Goal: Task Accomplishment & Management: Complete application form

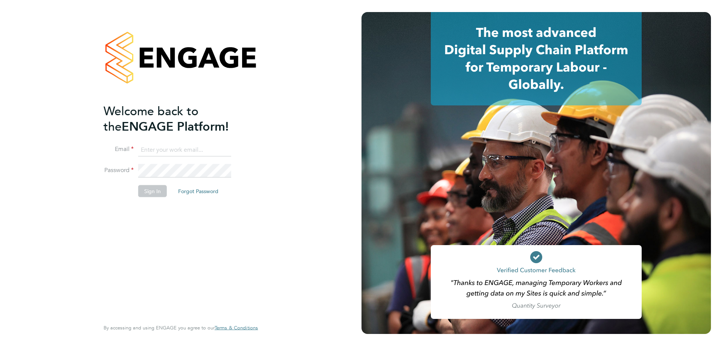
click at [181, 152] on input at bounding box center [184, 150] width 93 height 14
type input "support@engagetech.com"
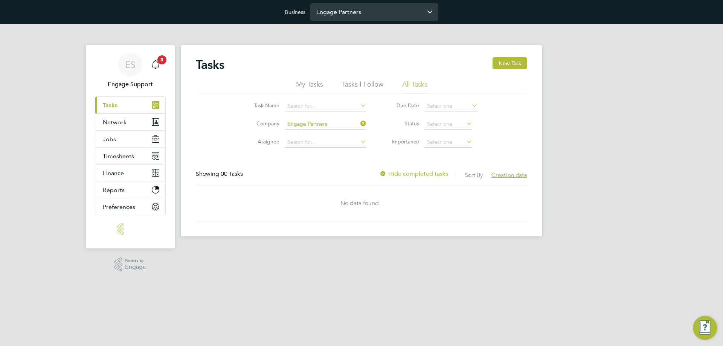
click at [332, 8] on input "Engage Partners" at bounding box center [374, 12] width 128 height 18
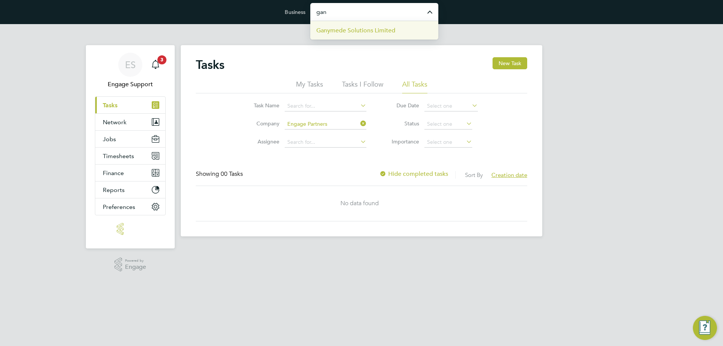
click at [328, 31] on span "Ganymede Solutions Limited" at bounding box center [355, 30] width 79 height 9
type input "Ganymede Solutions Limited"
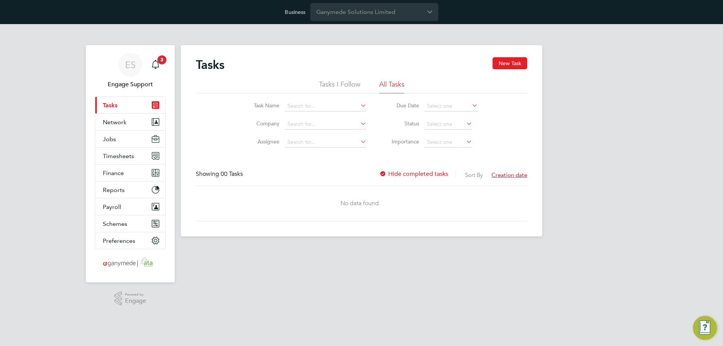
click at [121, 113] on link "Current page: Tasks" at bounding box center [130, 105] width 70 height 17
click at [124, 127] on button "Network" at bounding box center [130, 122] width 70 height 17
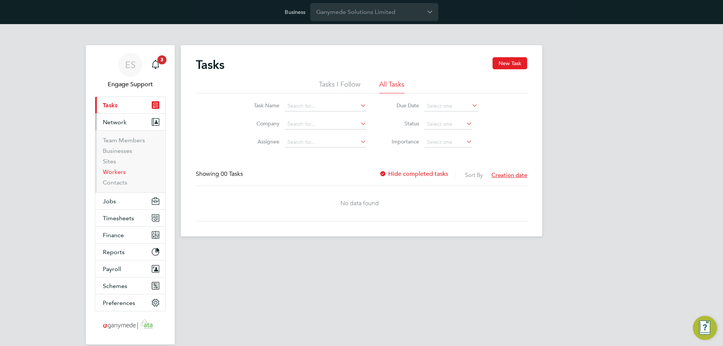
click at [114, 173] on link "Workers" at bounding box center [114, 171] width 23 height 7
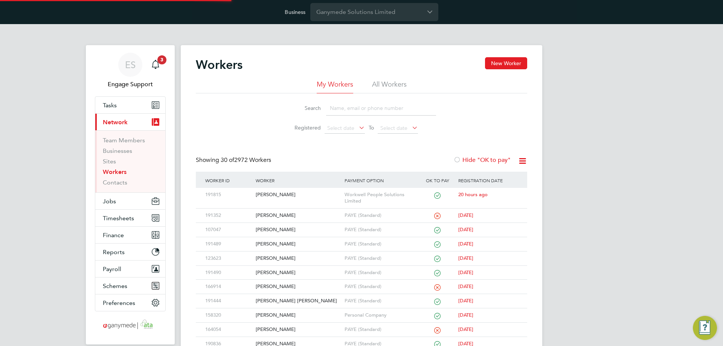
click at [394, 82] on li "All Workers" at bounding box center [389, 87] width 35 height 14
click at [385, 111] on input at bounding box center [381, 108] width 110 height 15
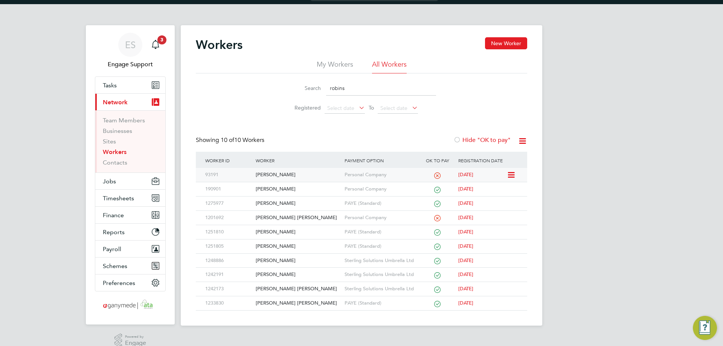
scroll to position [31, 0]
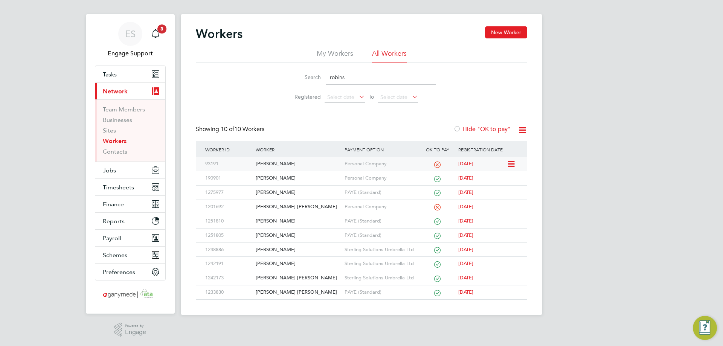
type input "robins"
click at [283, 163] on div "Stephen Robinson" at bounding box center [298, 164] width 89 height 14
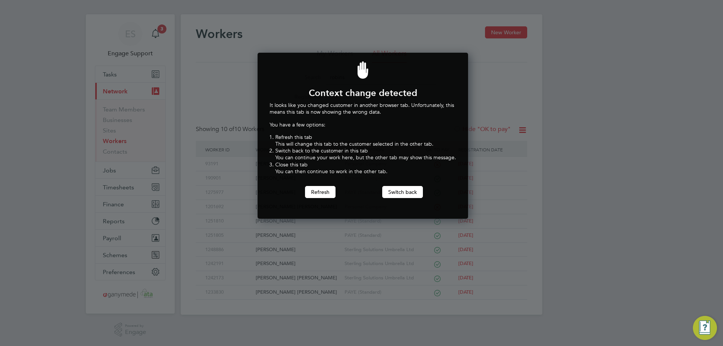
scroll to position [166, 208]
click at [413, 196] on button "Switch back" at bounding box center [402, 192] width 41 height 12
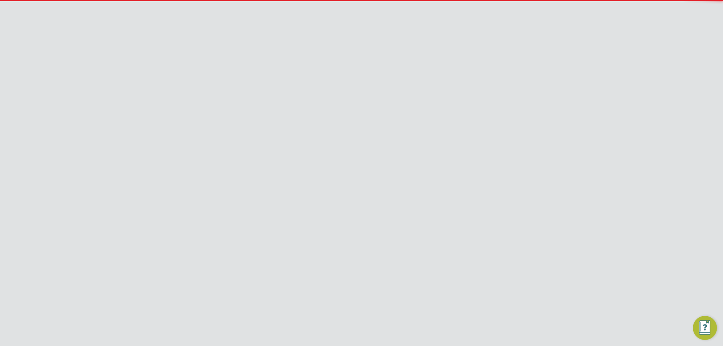
scroll to position [0, 0]
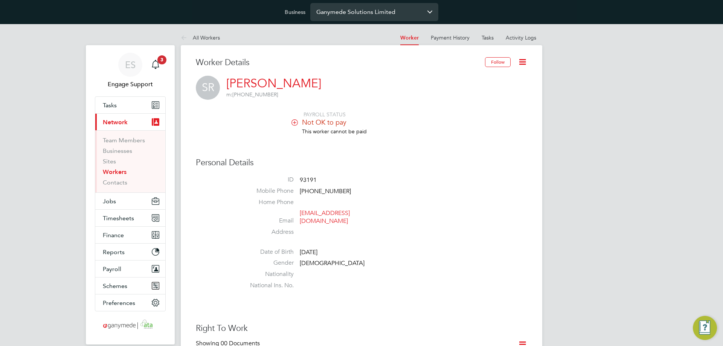
click at [346, 15] on input "Ganymede Solutions Limited" at bounding box center [374, 12] width 128 height 18
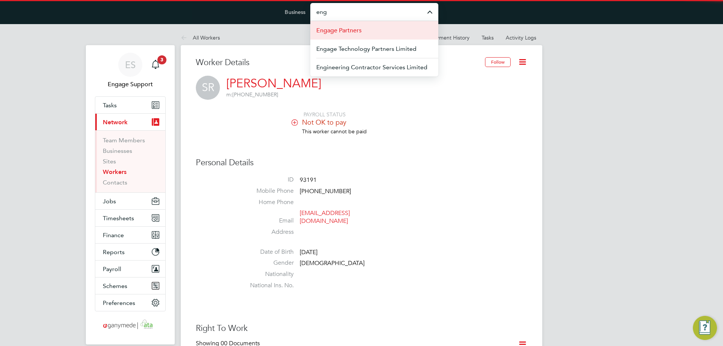
click at [344, 28] on span "Engage Partners" at bounding box center [338, 30] width 45 height 9
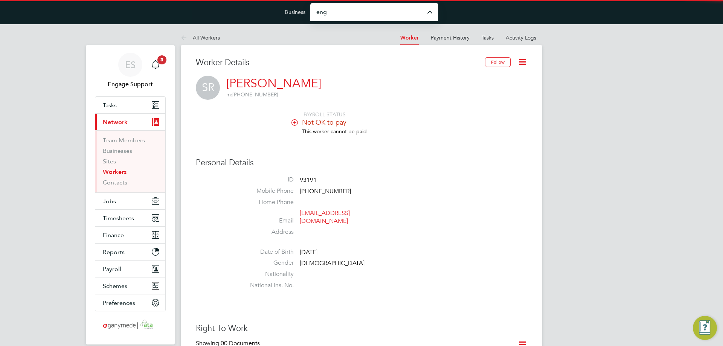
type input "Engage Partners"
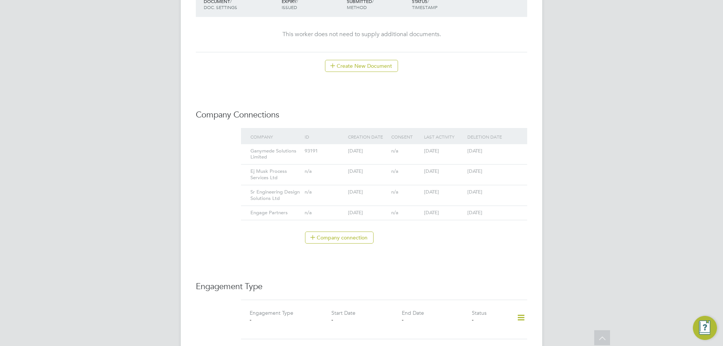
scroll to position [452, 0]
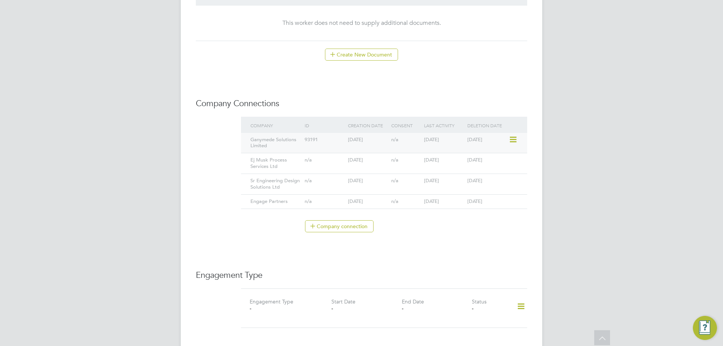
click at [515, 135] on icon at bounding box center [513, 139] width 8 height 9
click at [492, 161] on li "Remove" at bounding box center [501, 160] width 29 height 11
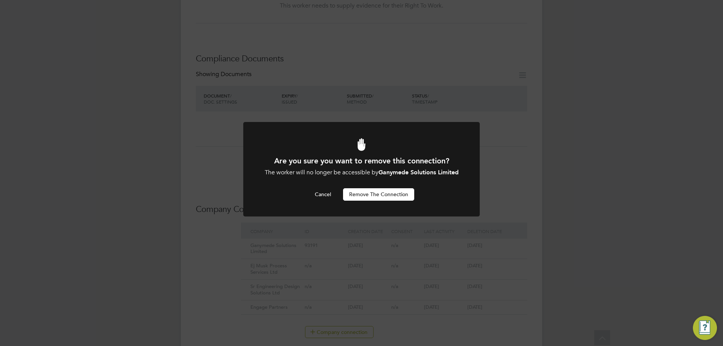
click at [399, 198] on button "Remove the Connection" at bounding box center [378, 194] width 71 height 12
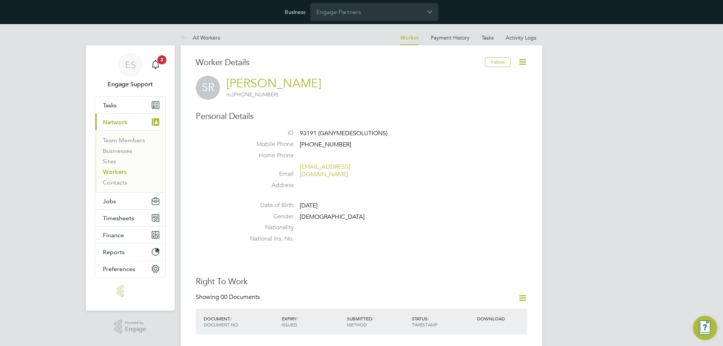
drag, startPoint x: 404, startPoint y: 169, endPoint x: 298, endPoint y: 166, distance: 105.9
click at [298, 166] on li "Email stephenrobinsondesign@gmail.com" at bounding box center [384, 172] width 286 height 18
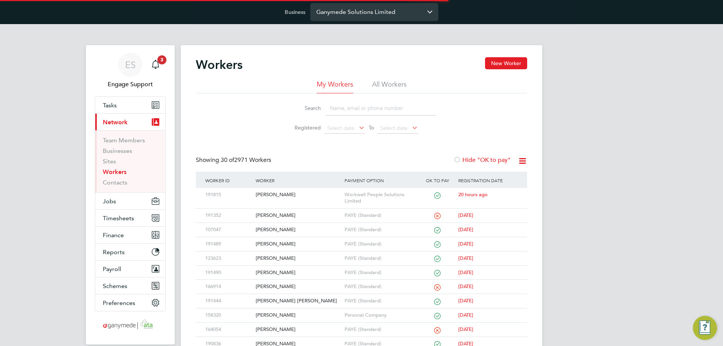
click at [380, 12] on input "Ganymede Solutions Limited" at bounding box center [374, 12] width 128 height 18
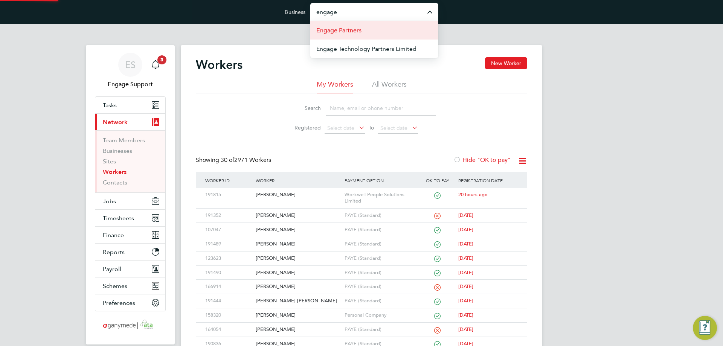
click at [370, 32] on li "Engage Partners" at bounding box center [374, 30] width 128 height 18
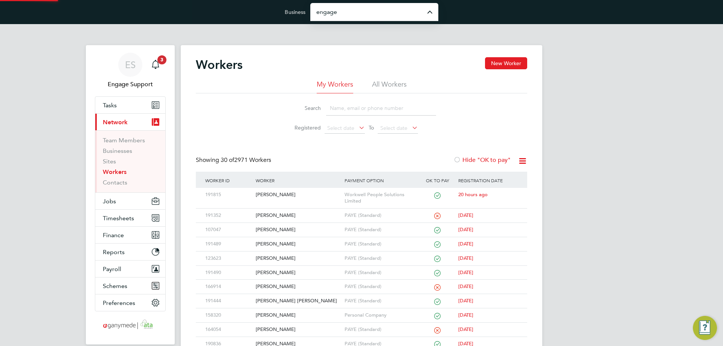
type input "Engage Partners"
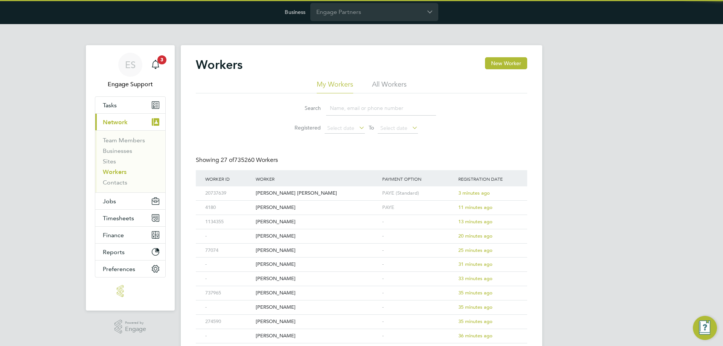
click at [113, 147] on li "Team Members" at bounding box center [131, 142] width 56 height 11
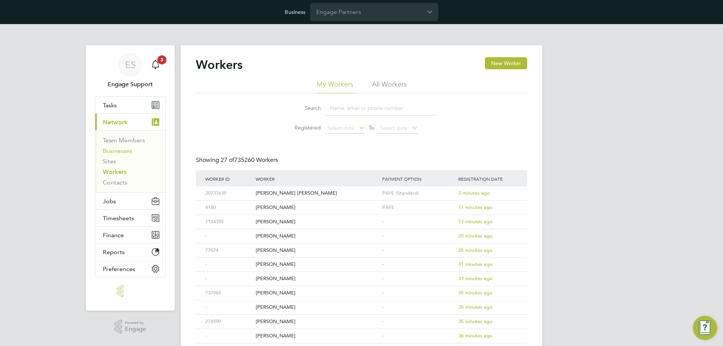
click at [113, 148] on link "Businesses" at bounding box center [117, 150] width 29 height 7
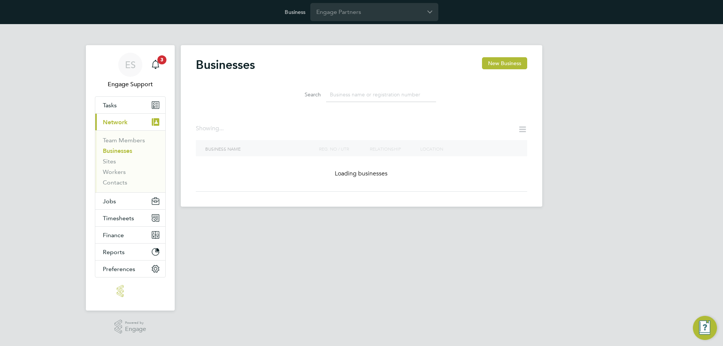
click at [378, 91] on input at bounding box center [381, 94] width 110 height 15
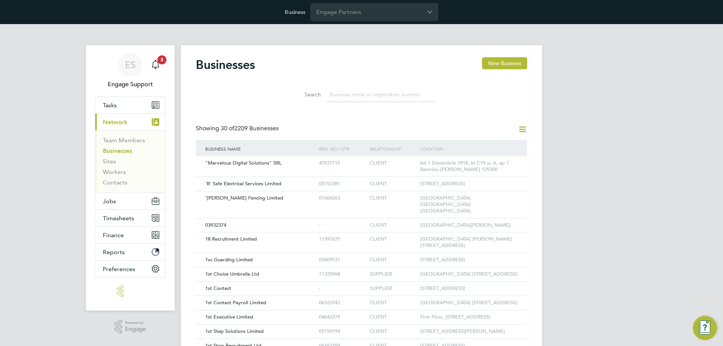
paste input "07773224"
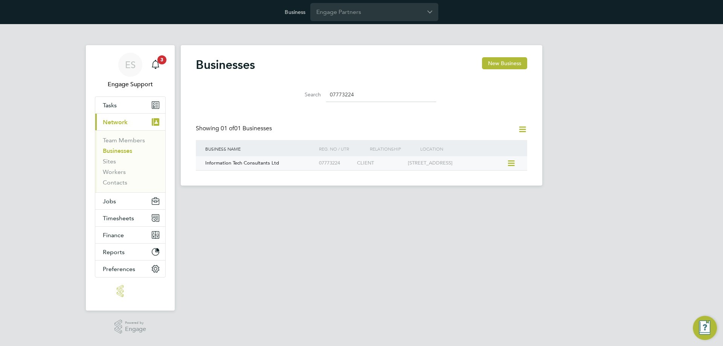
type input "07773224"
click at [326, 162] on div "07773224" at bounding box center [336, 163] width 38 height 14
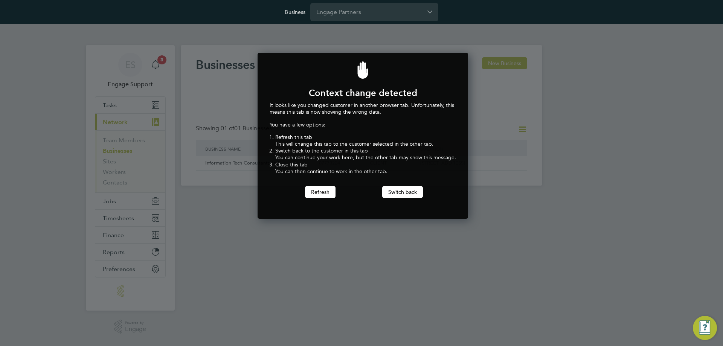
click at [219, 157] on div at bounding box center [361, 173] width 723 height 346
click at [414, 191] on button "Switch back" at bounding box center [402, 192] width 41 height 12
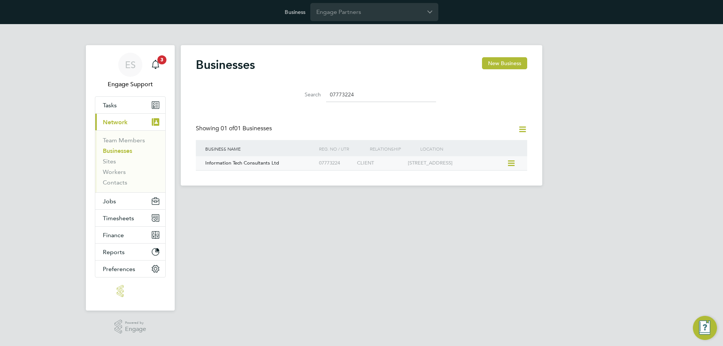
click at [340, 166] on div "07773224" at bounding box center [336, 163] width 38 height 14
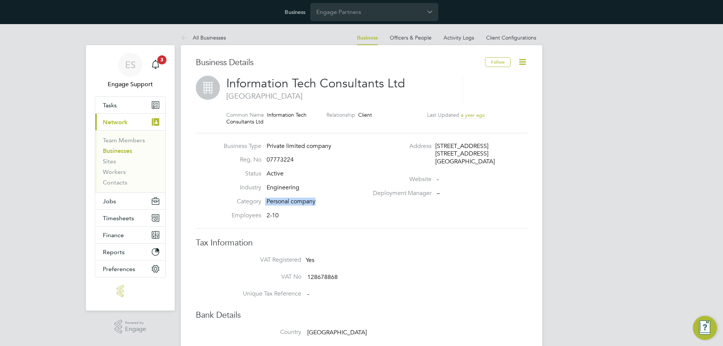
drag, startPoint x: 267, startPoint y: 202, endPoint x: 342, endPoint y: 203, distance: 75.0
click at [342, 203] on li "Category Personal company" at bounding box center [294, 205] width 148 height 14
click at [347, 15] on input "Engage Partners" at bounding box center [374, 12] width 128 height 18
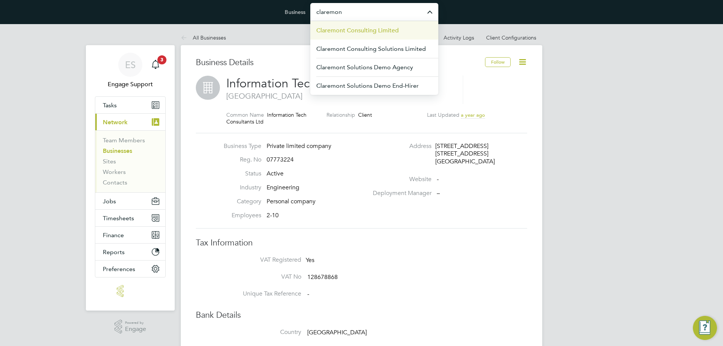
click at [347, 30] on span "Claremont Consulting Limited" at bounding box center [357, 30] width 82 height 9
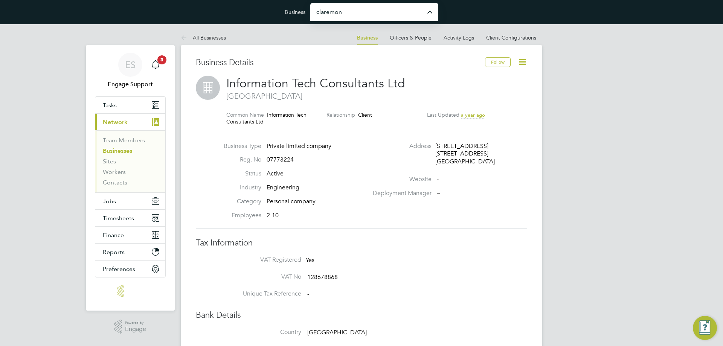
type input "Claremont Consulting Limited"
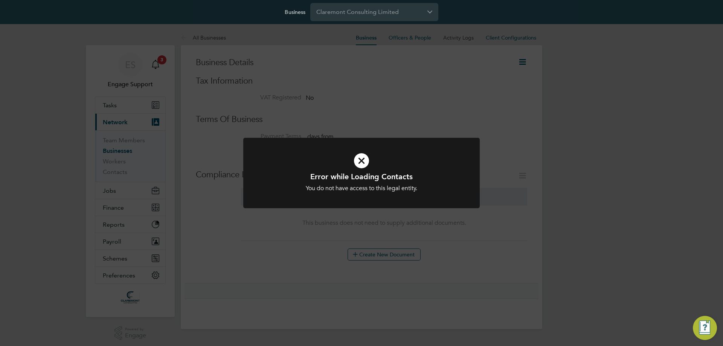
click at [332, 215] on div "Error while Loading Contacts You do not have access to this legal entity. Cance…" at bounding box center [361, 177] width 237 height 79
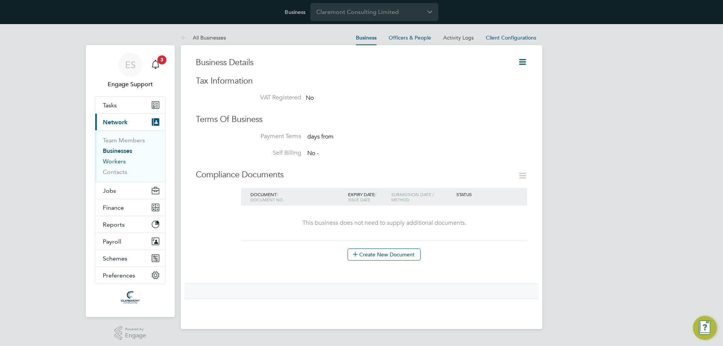
click at [120, 160] on link "Workers" at bounding box center [114, 161] width 23 height 7
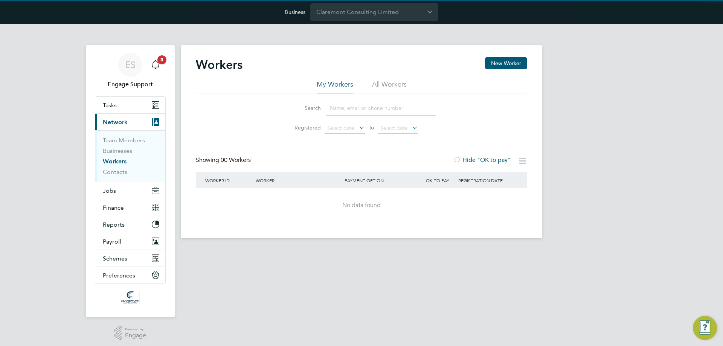
click at [395, 82] on li "All Workers" at bounding box center [389, 87] width 35 height 14
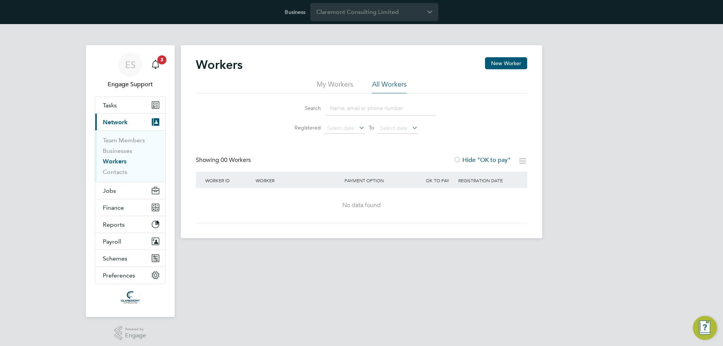
click at [386, 108] on input at bounding box center [381, 108] width 110 height 15
click at [344, 11] on input "Claremont Consulting Limited" at bounding box center [374, 12] width 128 height 18
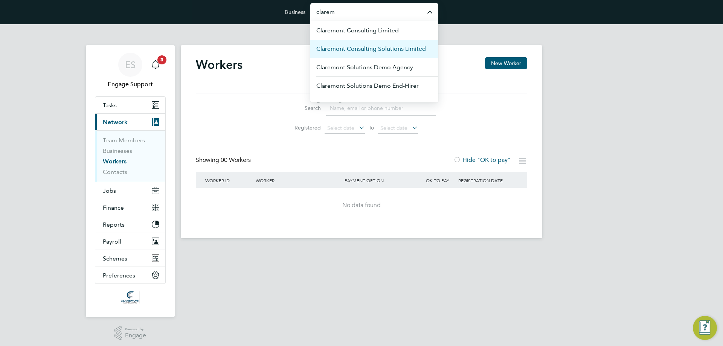
click at [362, 49] on span "Claremont Consulting Solutions Limited" at bounding box center [371, 48] width 110 height 9
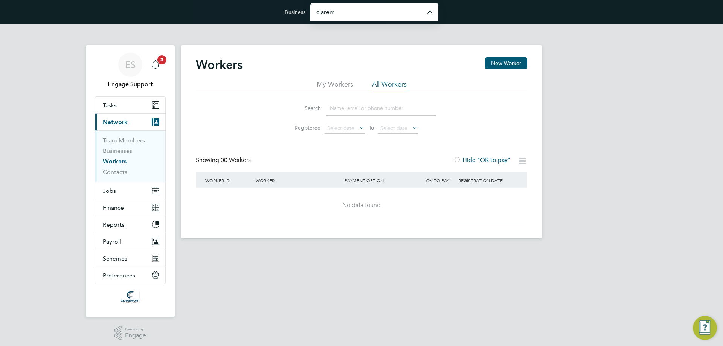
type input "Claremont Consulting Solutions Limited"
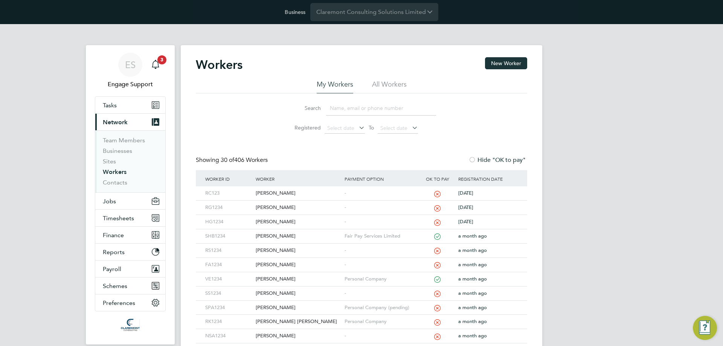
click at [381, 87] on li "All Workers" at bounding box center [389, 87] width 35 height 14
click at [378, 108] on input at bounding box center [381, 108] width 110 height 15
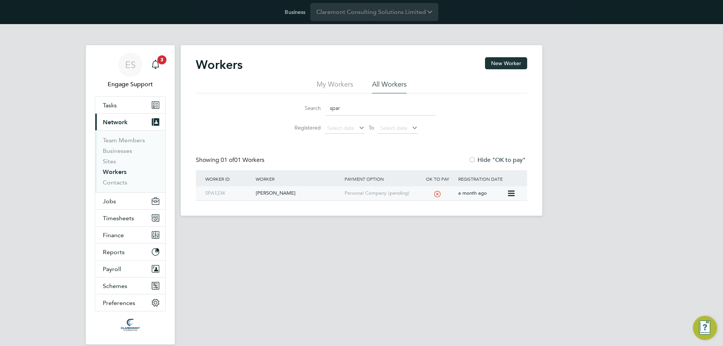
type input "spar"
click at [372, 191] on div "Personal Company (pending)" at bounding box center [381, 193] width 76 height 14
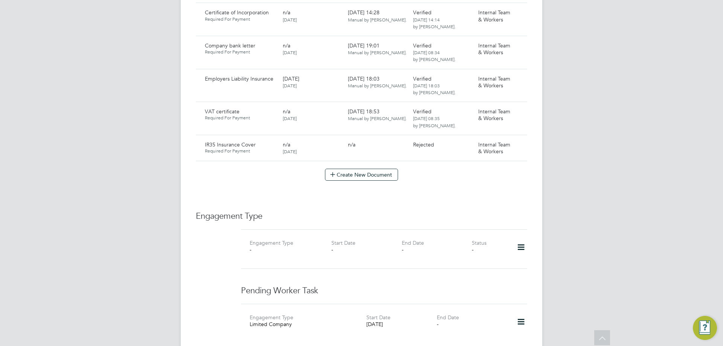
scroll to position [837, 0]
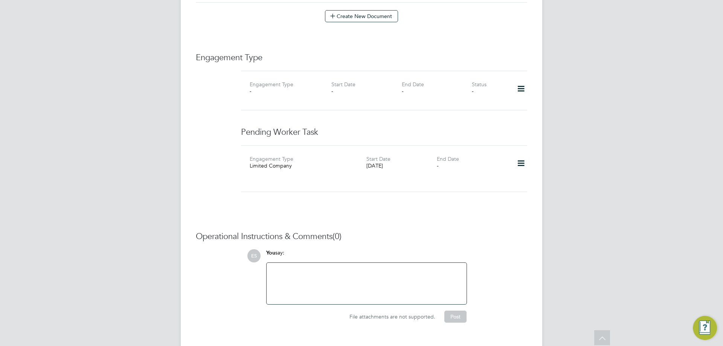
click at [521, 155] on icon at bounding box center [521, 163] width 13 height 17
click at [395, 171] on div "Engagement Type Limited Company Start Date 18 Aug 2025 End Date -" at bounding box center [384, 168] width 286 height 47
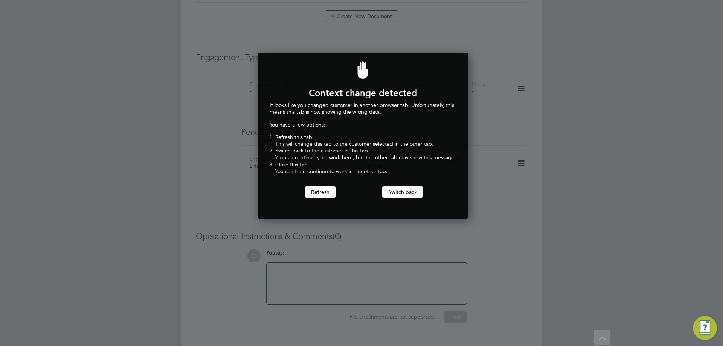
scroll to position [166, 208]
drag, startPoint x: 319, startPoint y: 189, endPoint x: 456, endPoint y: 189, distance: 137.5
click at [321, 189] on button "Refresh" at bounding box center [320, 192] width 31 height 12
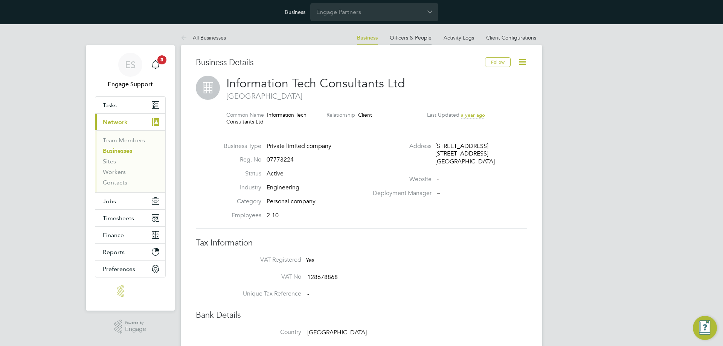
click at [412, 40] on link "Officers & People" at bounding box center [411, 37] width 42 height 7
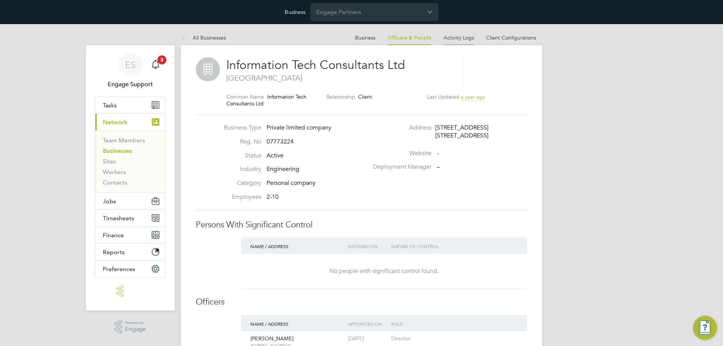
click at [469, 41] on li "Activity Logs" at bounding box center [459, 37] width 31 height 15
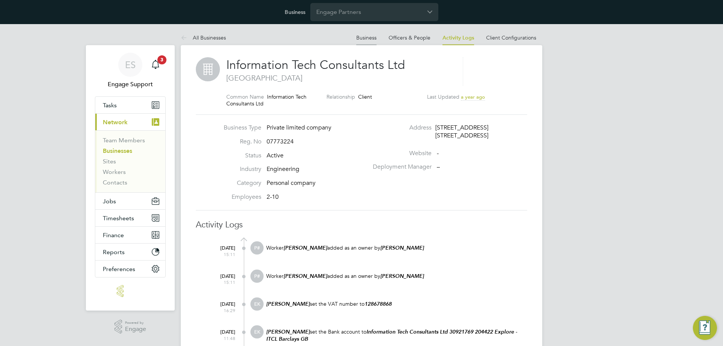
click at [376, 37] on link "Business" at bounding box center [366, 37] width 20 height 7
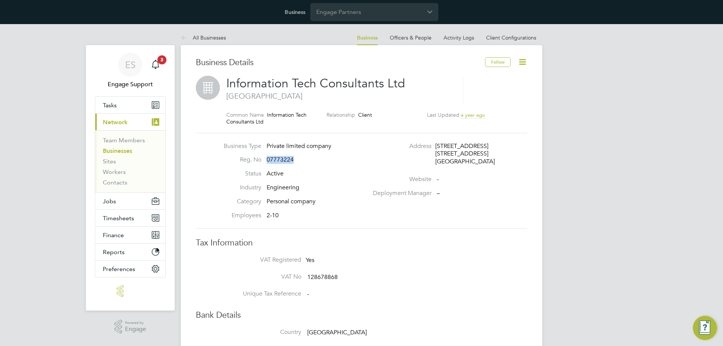
drag, startPoint x: 298, startPoint y: 161, endPoint x: 267, endPoint y: 162, distance: 30.9
click at [267, 162] on li "Reg. No 07773224" at bounding box center [294, 163] width 148 height 14
click at [522, 60] on icon at bounding box center [522, 61] width 9 height 9
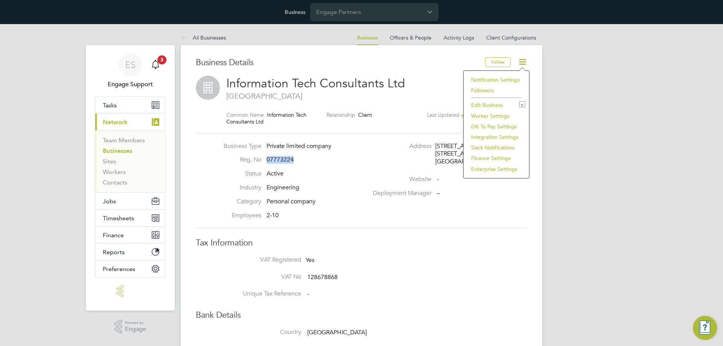
click at [499, 105] on li "Edit Business e" at bounding box center [496, 105] width 58 height 11
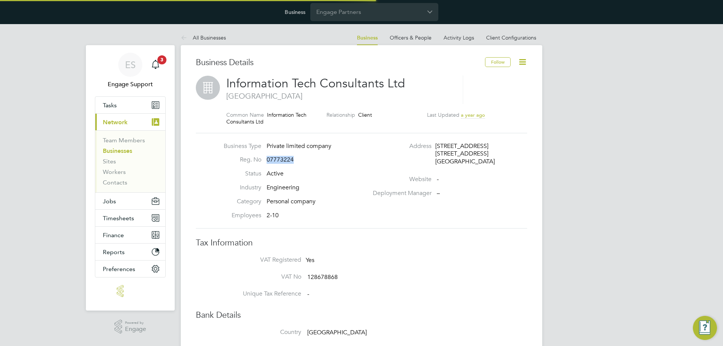
type input "[GEOGRAPHIC_DATA]"
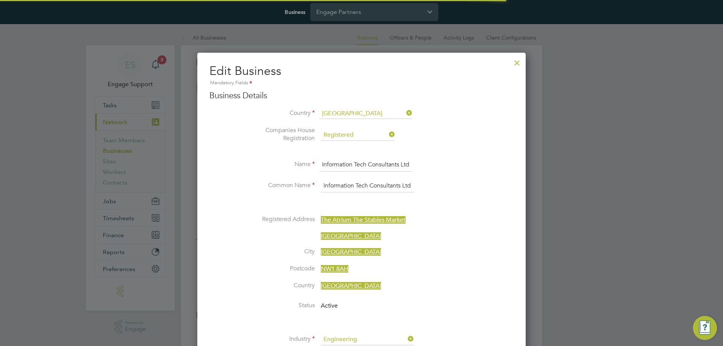
scroll to position [1037, 329]
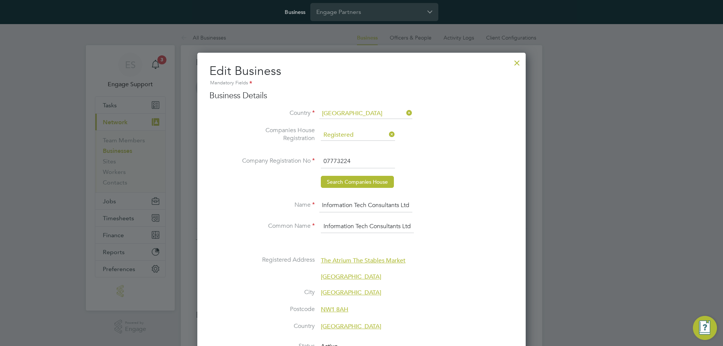
click at [388, 134] on icon at bounding box center [388, 134] width 0 height 11
click at [387, 134] on input at bounding box center [358, 135] width 74 height 11
click at [379, 152] on li "Unregistered" at bounding box center [358, 156] width 75 height 10
type input "Unregistered"
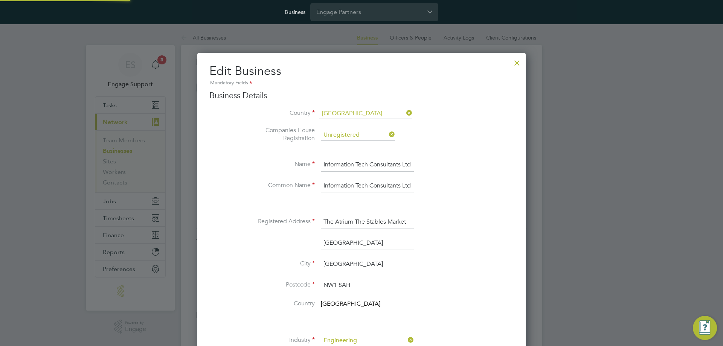
scroll to position [4, 4]
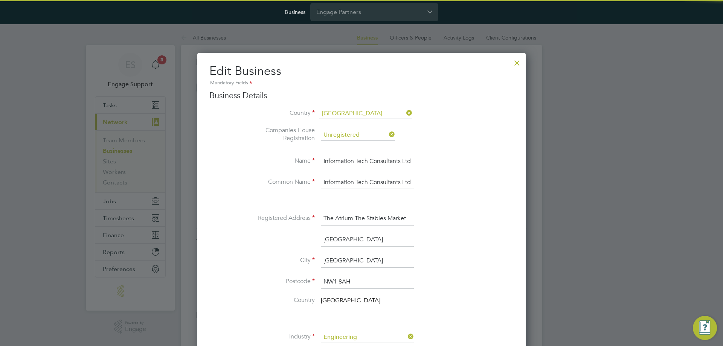
click at [481, 143] on li "Companies House Registration Unregistered" at bounding box center [377, 139] width 274 height 25
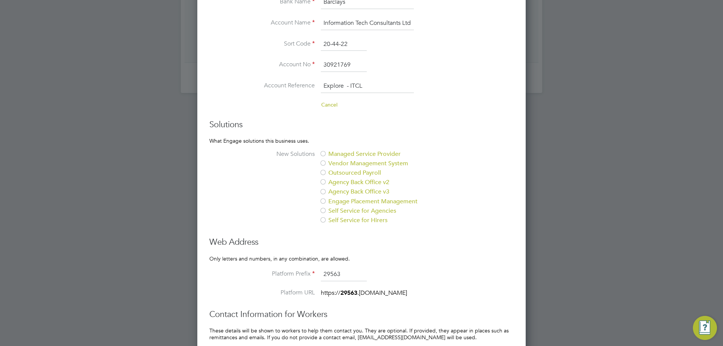
scroll to position [565, 0]
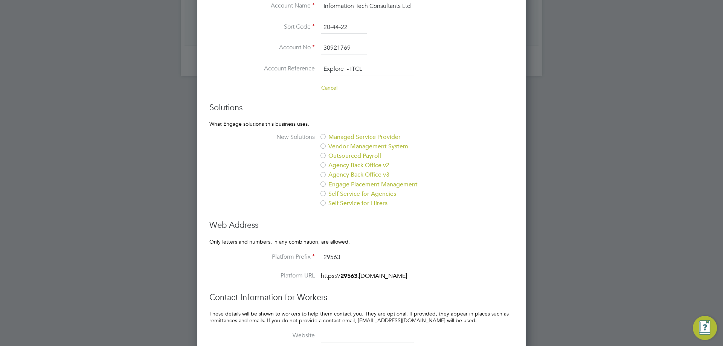
click at [322, 146] on div at bounding box center [323, 147] width 8 height 8
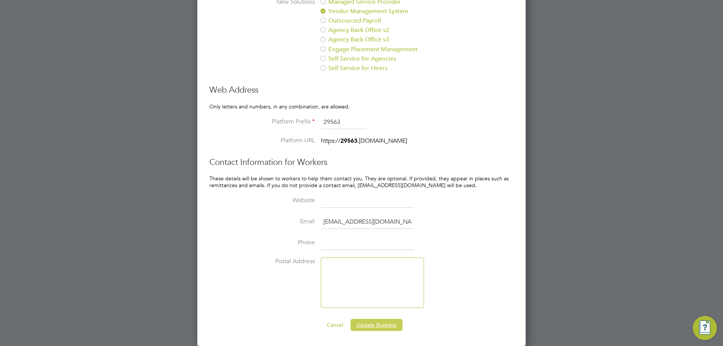
click at [385, 324] on button "Update Business" at bounding box center [377, 325] width 52 height 12
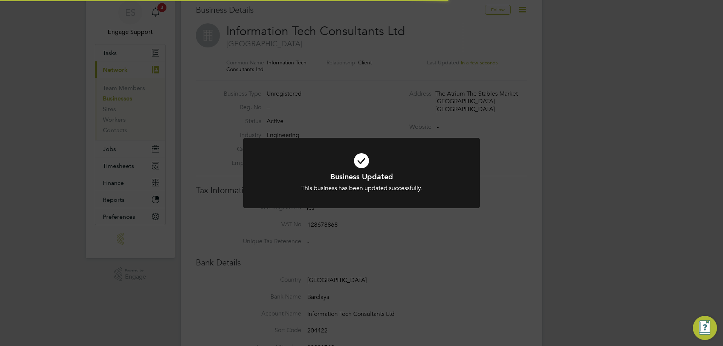
scroll to position [0, 0]
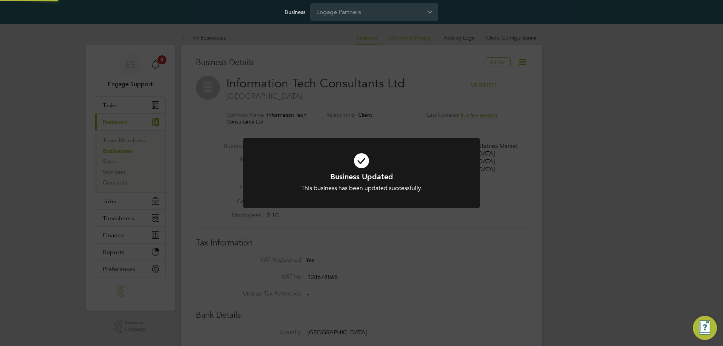
click at [485, 273] on div "Business Updated This business has been updated successfully. Cancel Okay" at bounding box center [361, 173] width 723 height 346
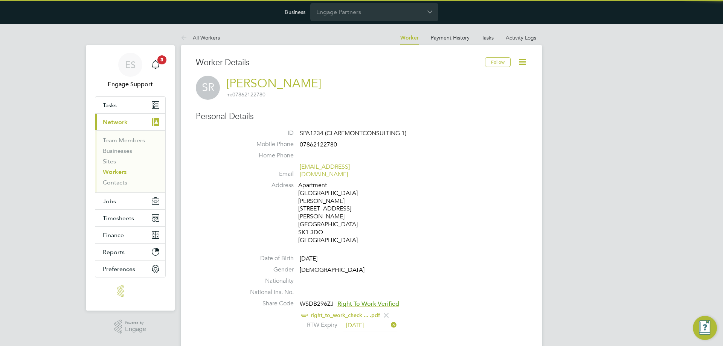
click at [386, 22] on div "Business Engage Partners" at bounding box center [361, 12] width 723 height 24
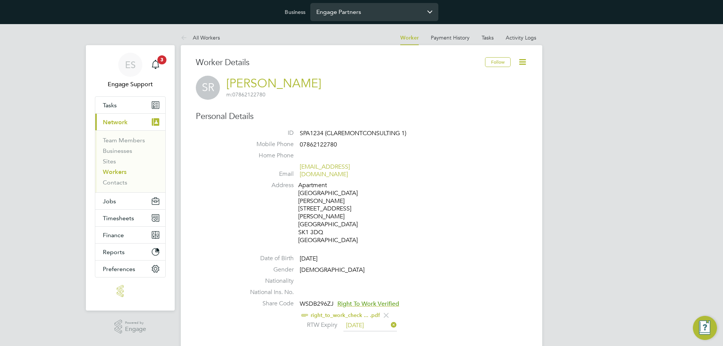
click at [382, 17] on input "Engage Partners" at bounding box center [374, 12] width 128 height 18
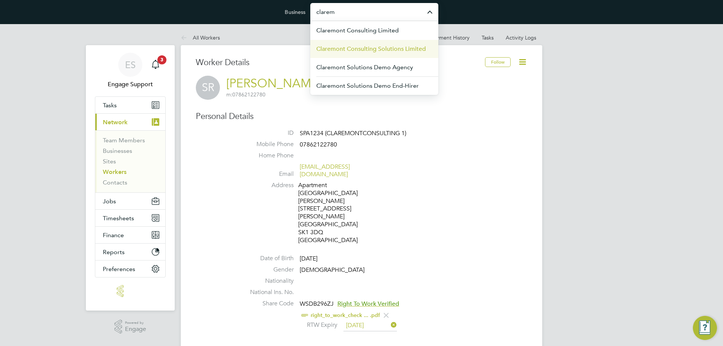
click at [380, 52] on span "Claremont Consulting Solutions Limited" at bounding box center [371, 48] width 110 height 9
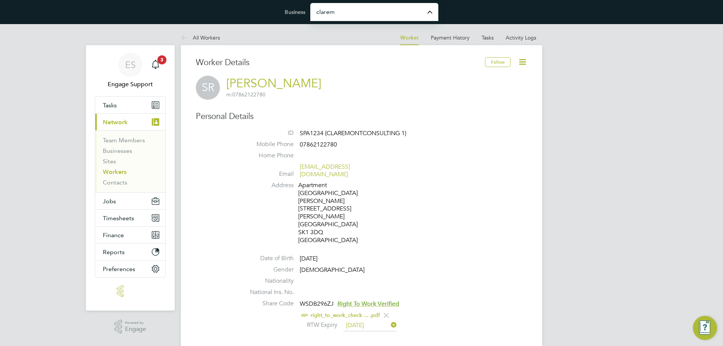
type input "Claremont Consulting Solutions Limited"
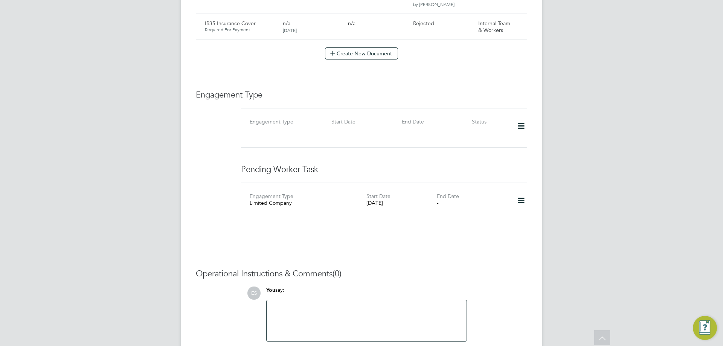
scroll to position [837, 0]
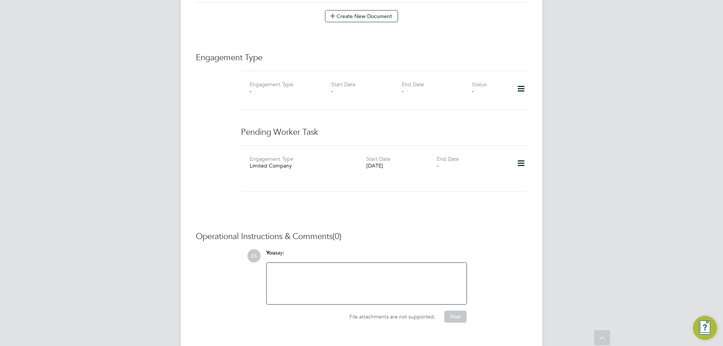
click at [521, 155] on icon at bounding box center [521, 163] width 13 height 17
click at [501, 208] on li "Add new business" at bounding box center [497, 206] width 55 height 11
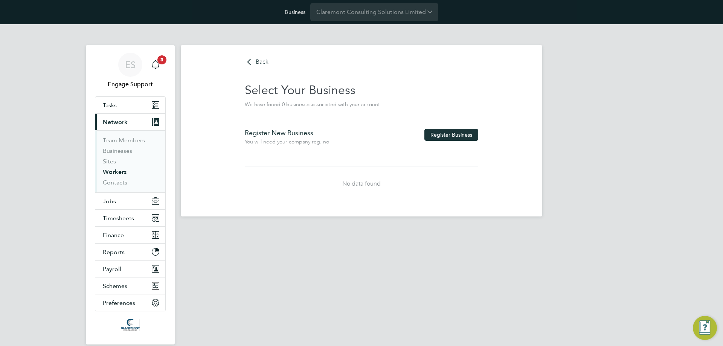
click at [452, 135] on button "Register Business" at bounding box center [451, 135] width 54 height 12
type input "[GEOGRAPHIC_DATA]"
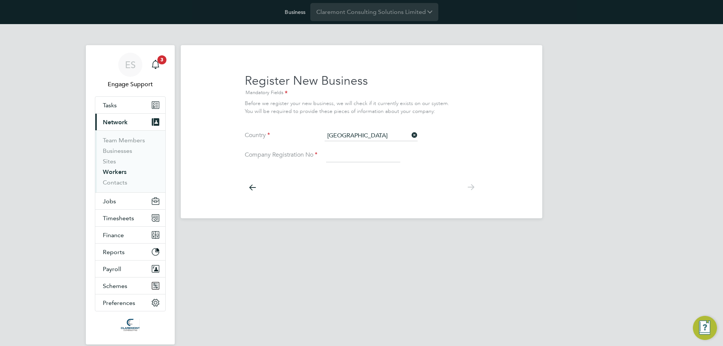
click at [348, 158] on input at bounding box center [363, 156] width 74 height 14
paste input "07773224"
type input "07773224"
click at [470, 188] on icon at bounding box center [470, 187] width 15 height 17
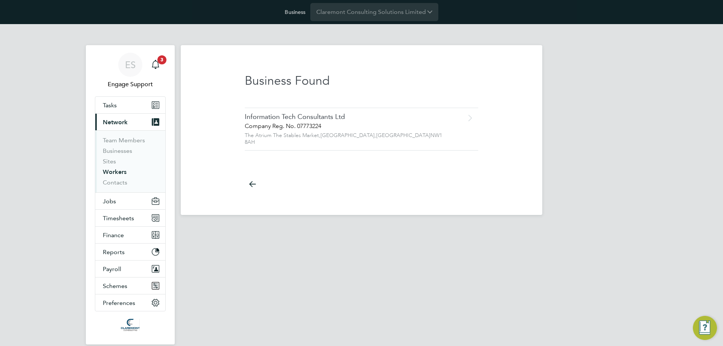
click at [257, 179] on icon at bounding box center [252, 184] width 15 height 17
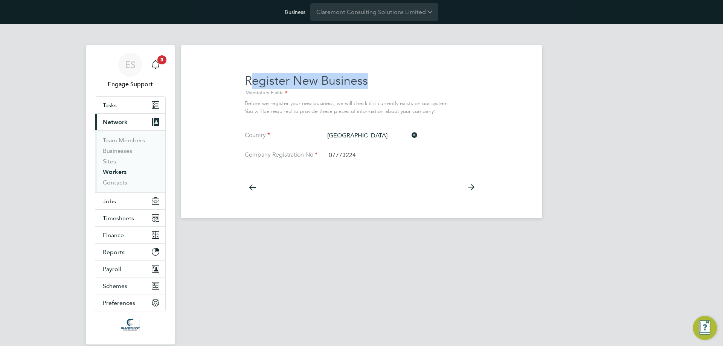
drag, startPoint x: 252, startPoint y: 82, endPoint x: 367, endPoint y: 83, distance: 115.3
click at [367, 83] on h2 "Register New Business Mandatory Fields" at bounding box center [362, 85] width 234 height 24
drag, startPoint x: 358, startPoint y: 157, endPoint x: 321, endPoint y: 158, distance: 36.9
click at [321, 158] on li "Company Registration No 07773224" at bounding box center [362, 159] width 234 height 21
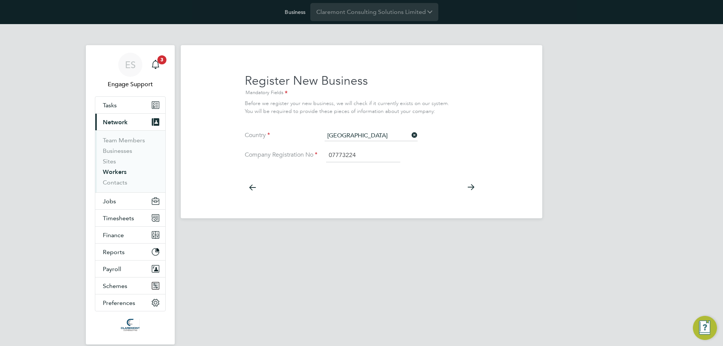
click at [472, 191] on icon at bounding box center [470, 187] width 15 height 17
